Goal: Information Seeking & Learning: Learn about a topic

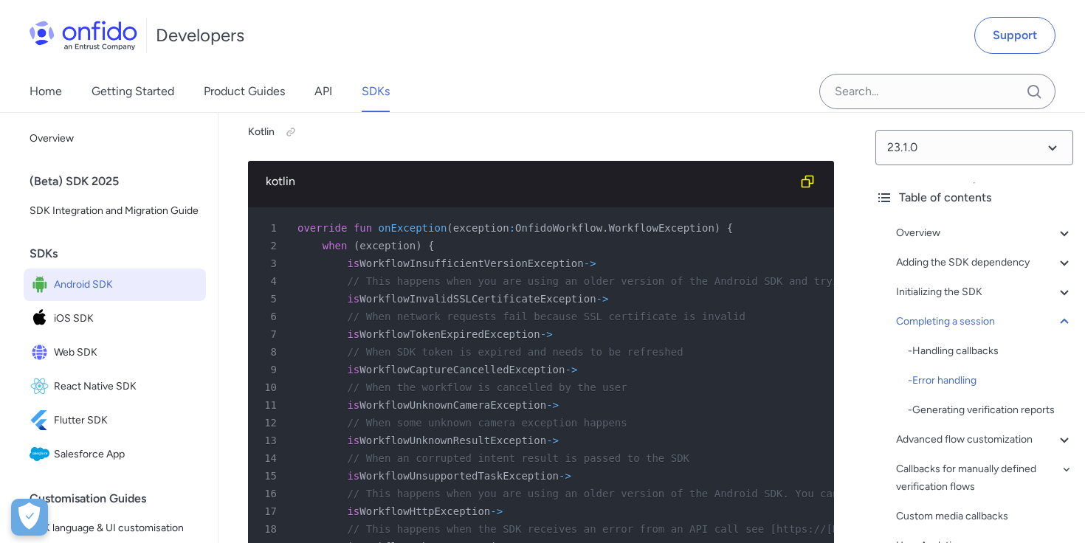
scroll to position [12725, 0]
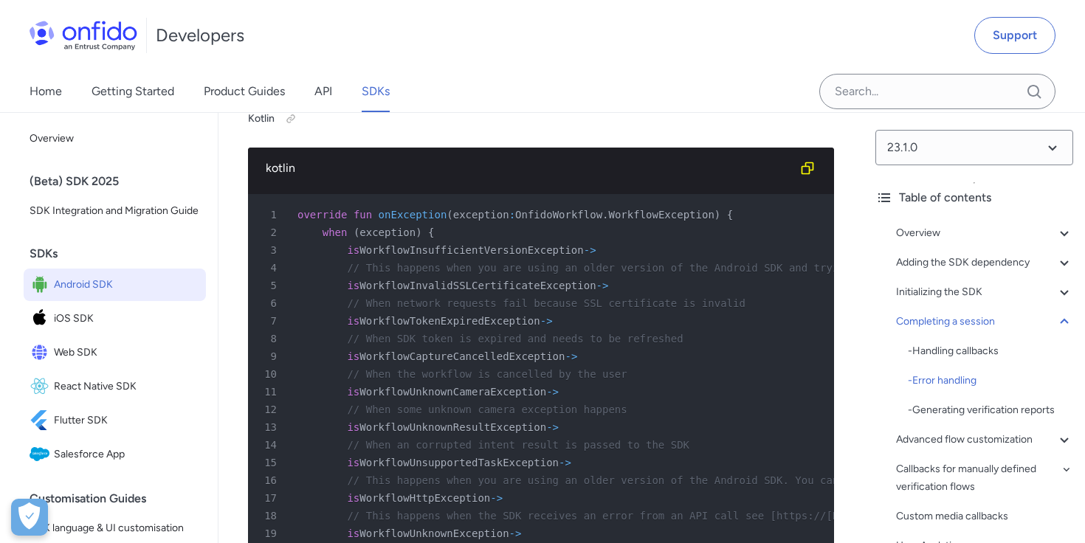
click at [400, 284] on pre "1 override fun onException ( exception : OnfidoWorkflow . WorkflowException ) {…" at bounding box center [541, 471] width 586 height 555
drag, startPoint x: 297, startPoint y: 303, endPoint x: 408, endPoint y: 307, distance: 111.5
click at [408, 224] on div "1 override fun onException ( exception : OnfidoWorkflow . WorkflowException ) {" at bounding box center [533, 215] width 559 height 18
copy div "override fun onExc"
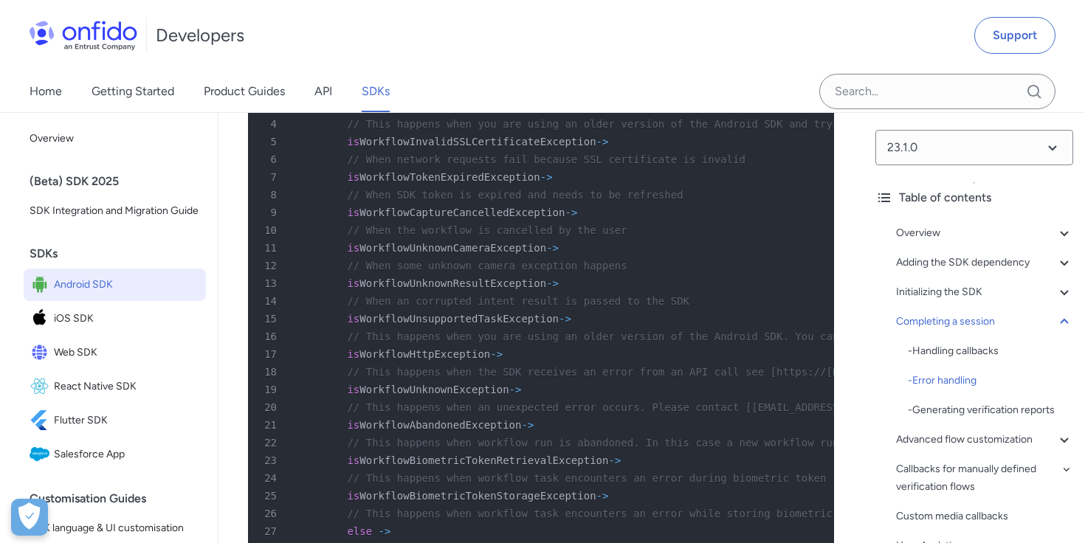
scroll to position [12868, 0]
click at [320, 99] on div "2 when ( exception ) {" at bounding box center [533, 90] width 559 height 18
drag, startPoint x: 298, startPoint y: 162, endPoint x: 331, endPoint y: 216, distance: 63.5
click at [331, 216] on pre "1 override fun onException ( exception : OnfidoWorkflow . WorkflowException ) {…" at bounding box center [541, 329] width 586 height 555
click at [396, 96] on span "exception" at bounding box center [387, 90] width 56 height 12
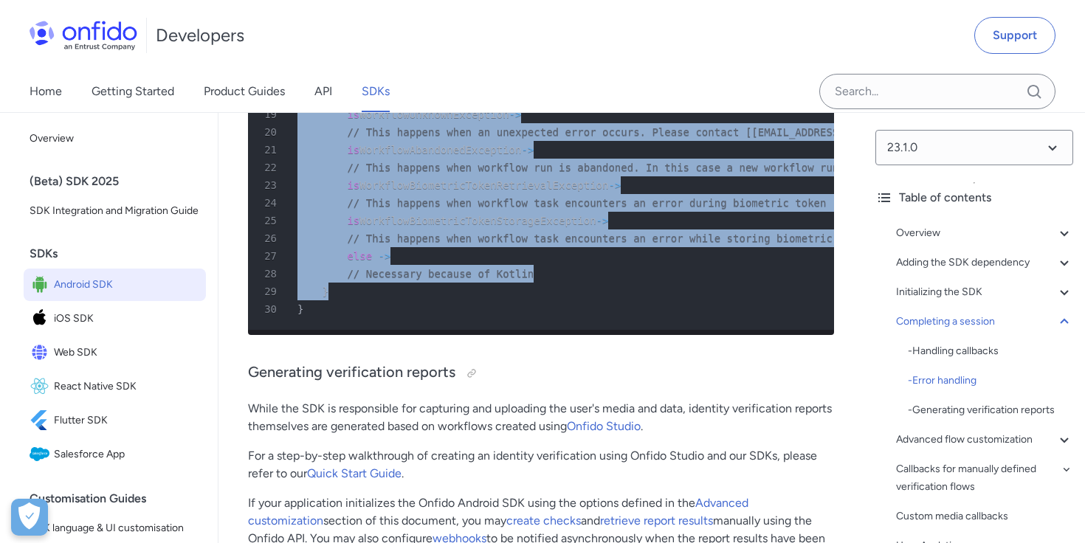
drag, startPoint x: 320, startPoint y: 179, endPoint x: 377, endPoint y: 376, distance: 205.3
click at [377, 330] on pre "1 override fun onException ( exception : OnfidoWorkflow . WorkflowException ) {…" at bounding box center [541, 52] width 586 height 555
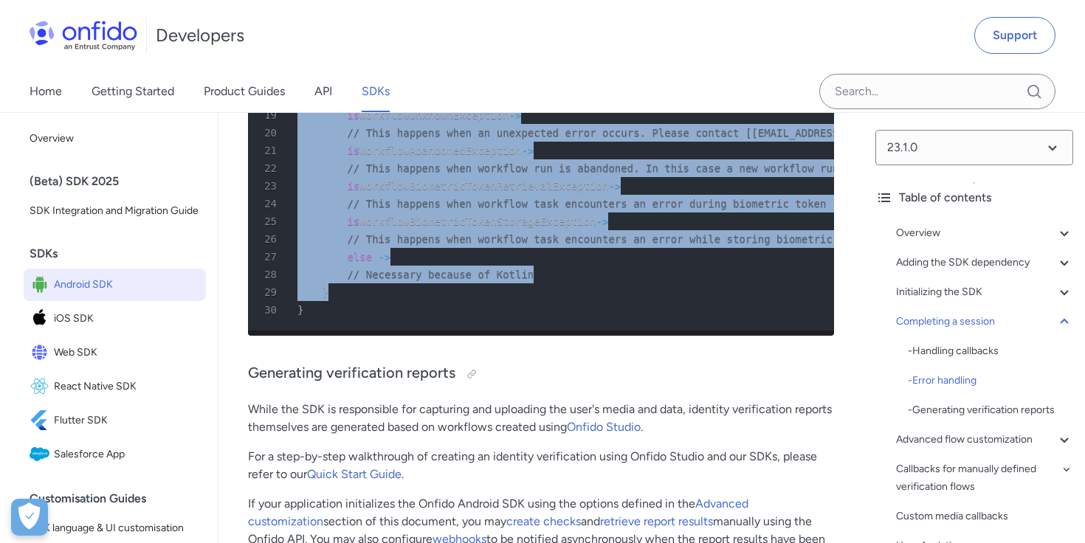
copy pre "when ( exception ) { 3 is WorkflowInsufficientVersionException -> 4 // This hap…"
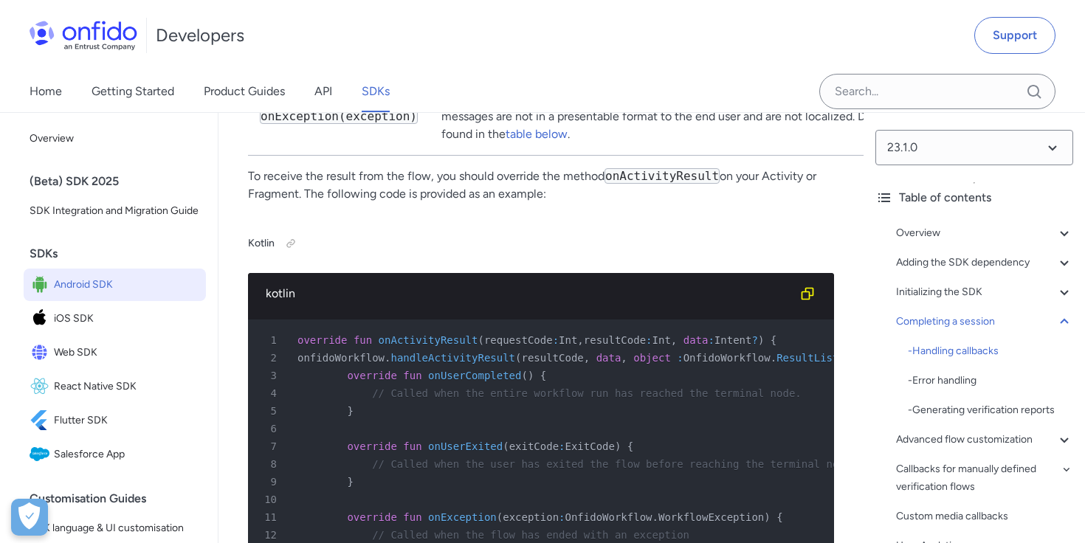
scroll to position [11587, 0]
